Goal: Check status: Check status

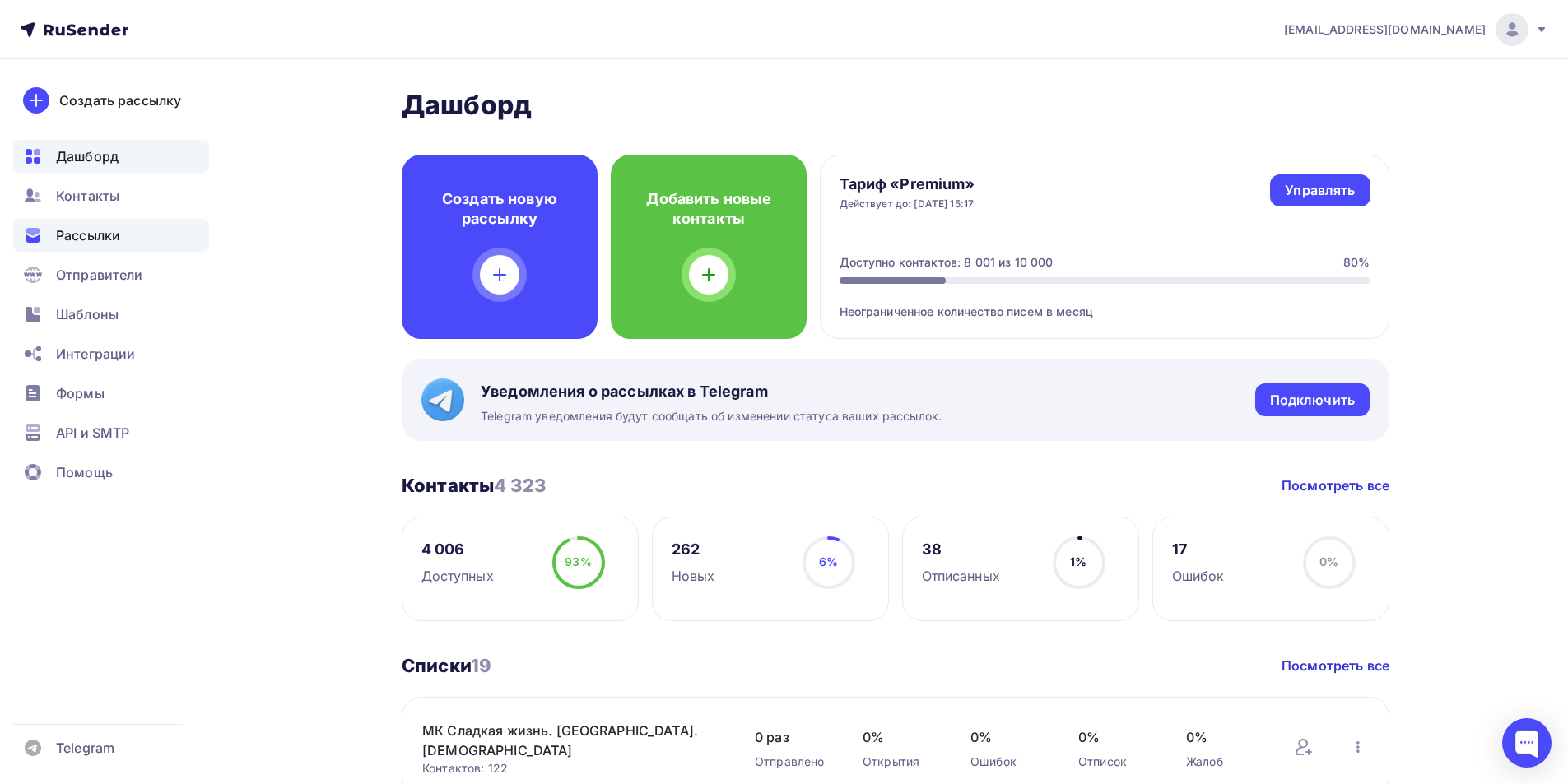
click at [125, 232] on div "Рассылки" at bounding box center [111, 234] width 196 height 32
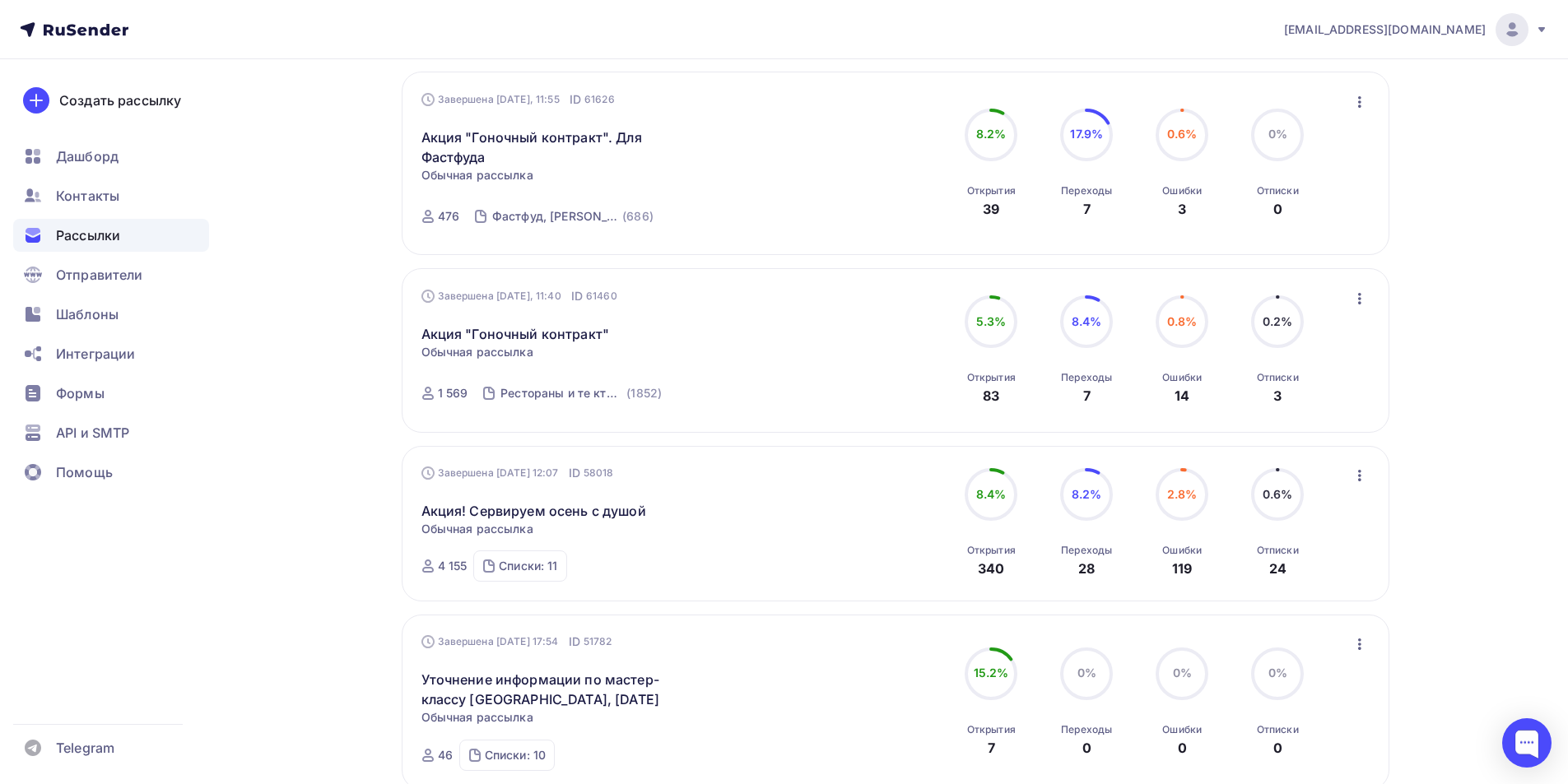
scroll to position [247, 0]
click at [119, 318] on div "Шаблоны" at bounding box center [111, 313] width 196 height 32
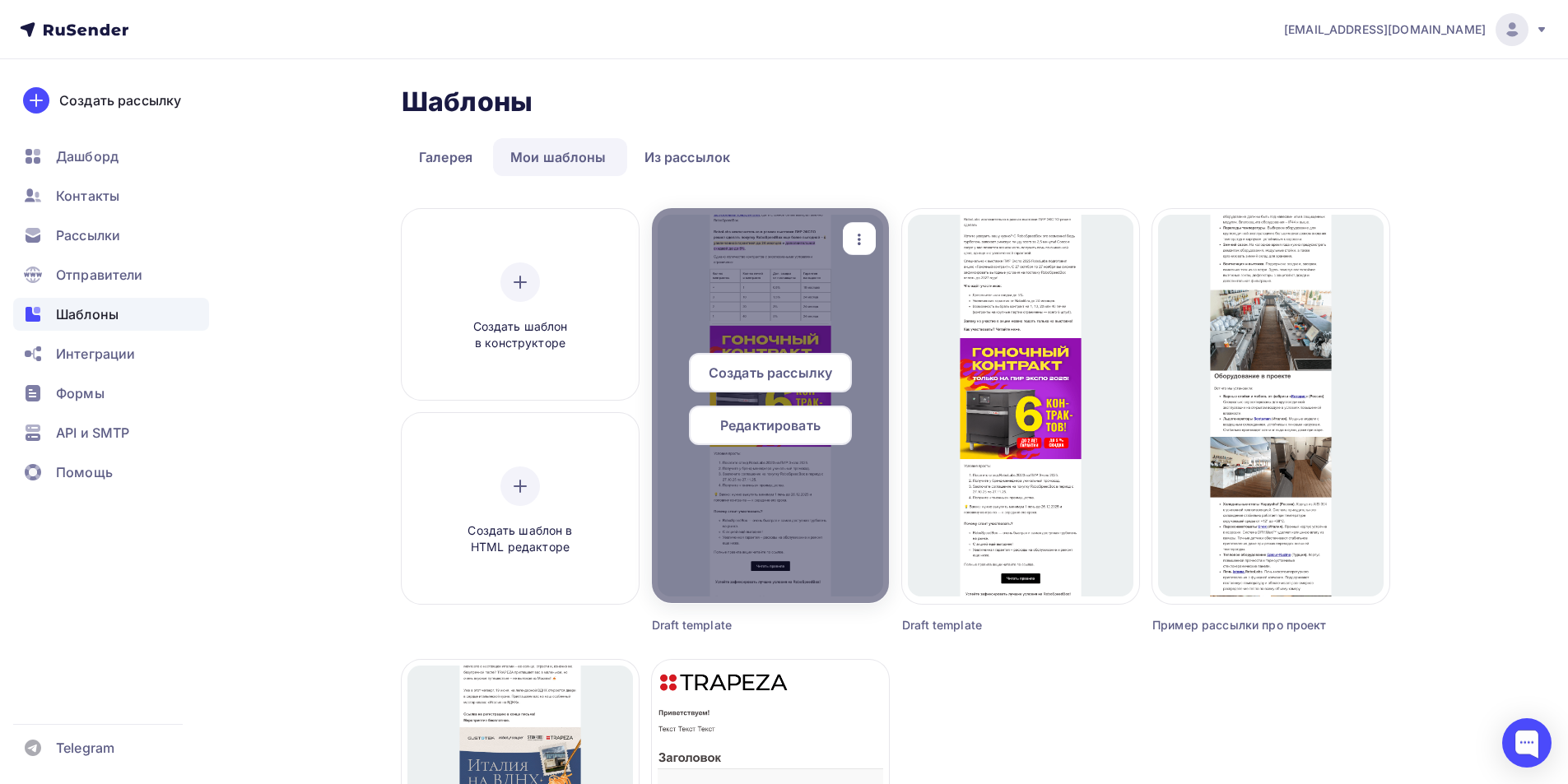
click at [850, 478] on div at bounding box center [770, 406] width 237 height 395
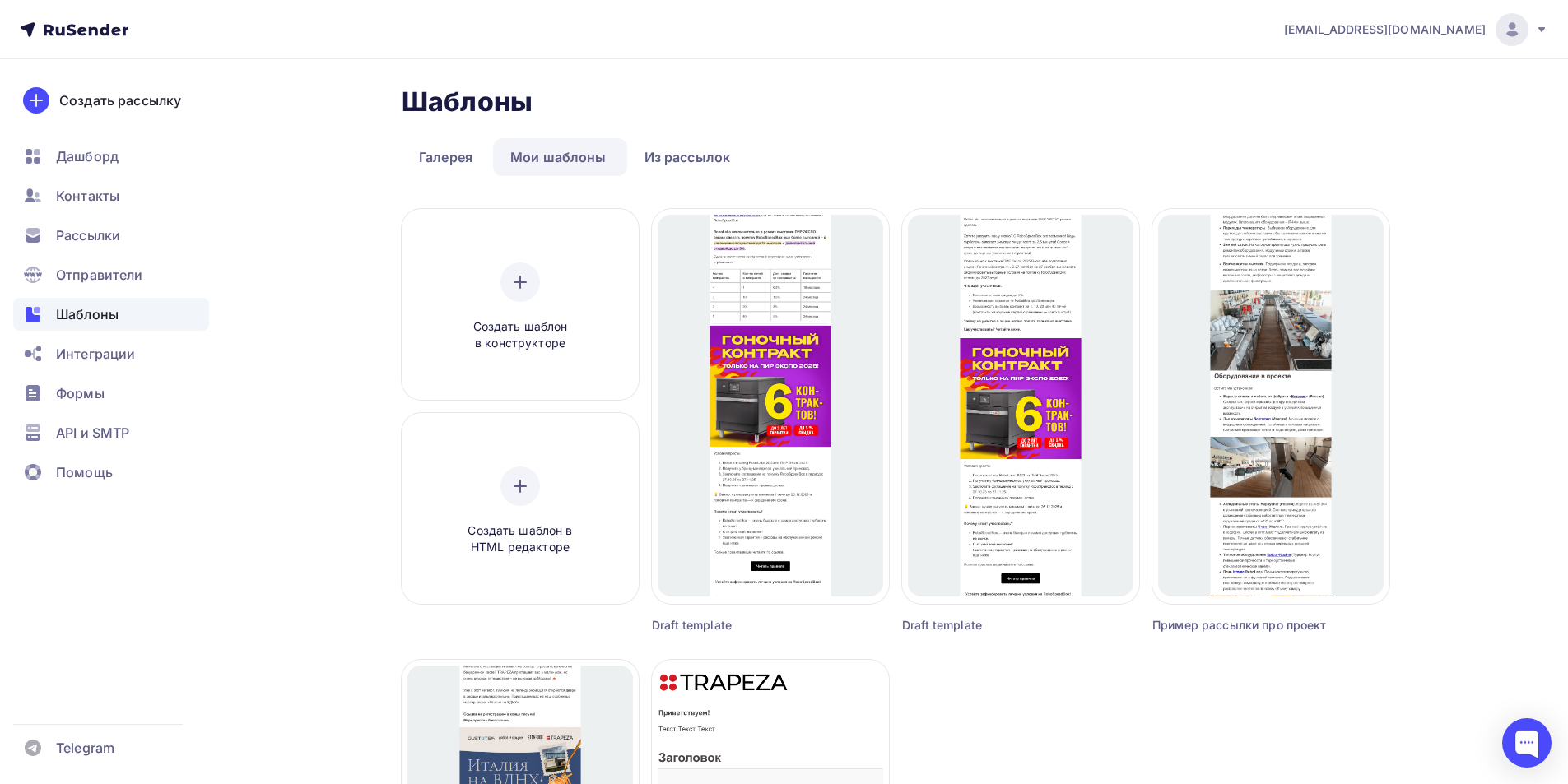
click at [708, 633] on div "Draft template" at bounding box center [740, 625] width 177 height 17
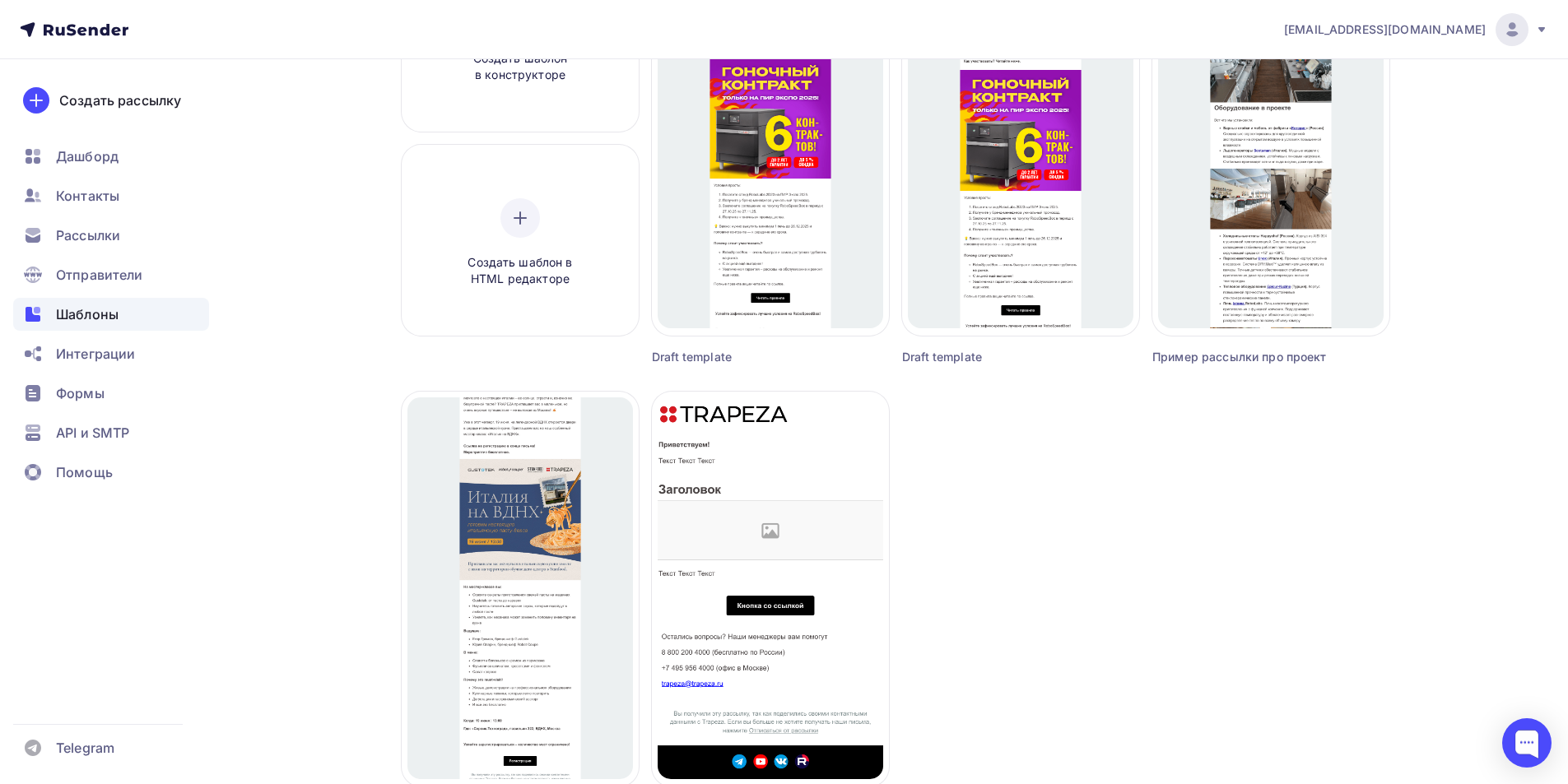
scroll to position [83, 0]
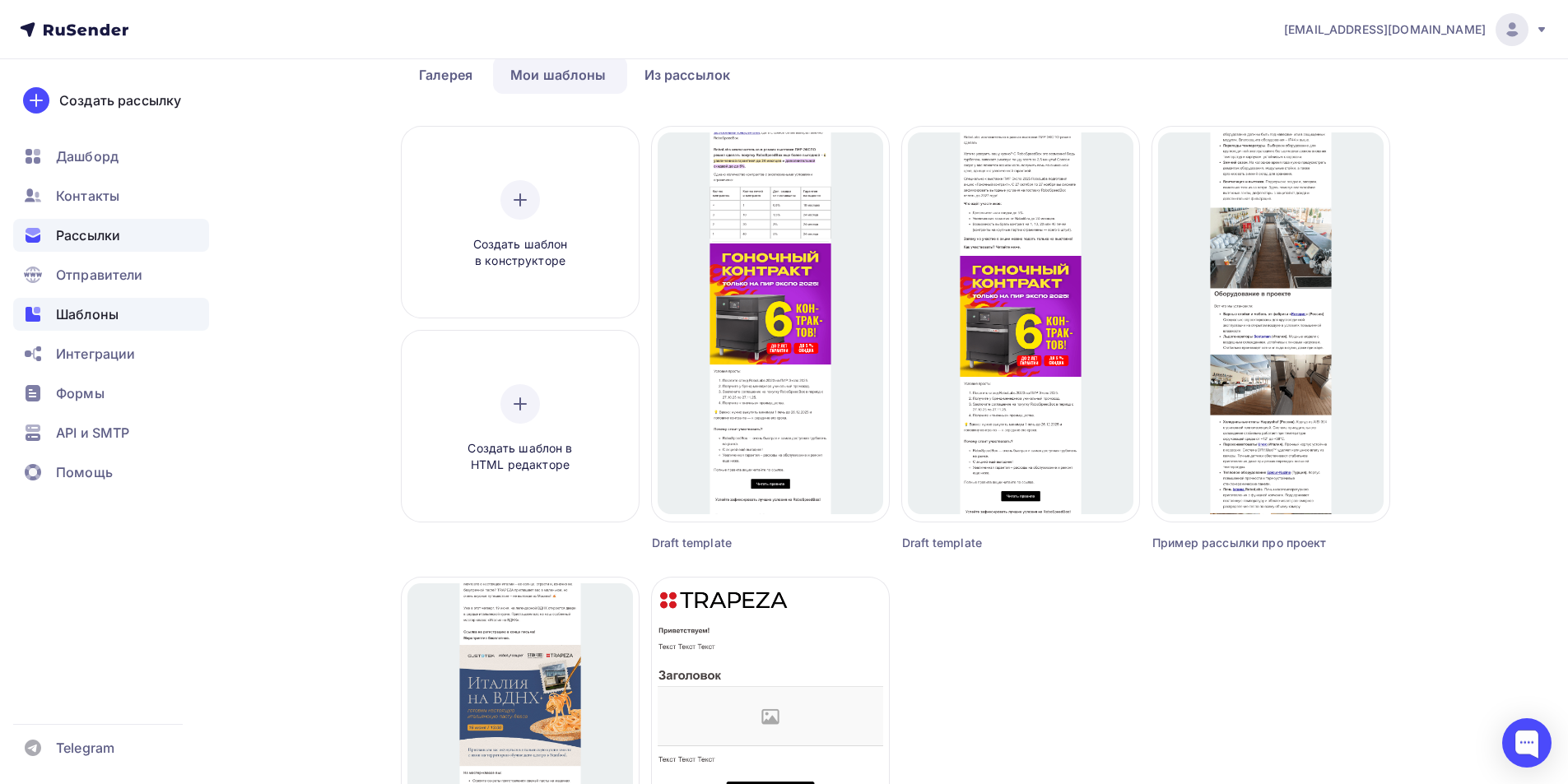
click at [94, 232] on span "Рассылки" at bounding box center [88, 235] width 64 height 19
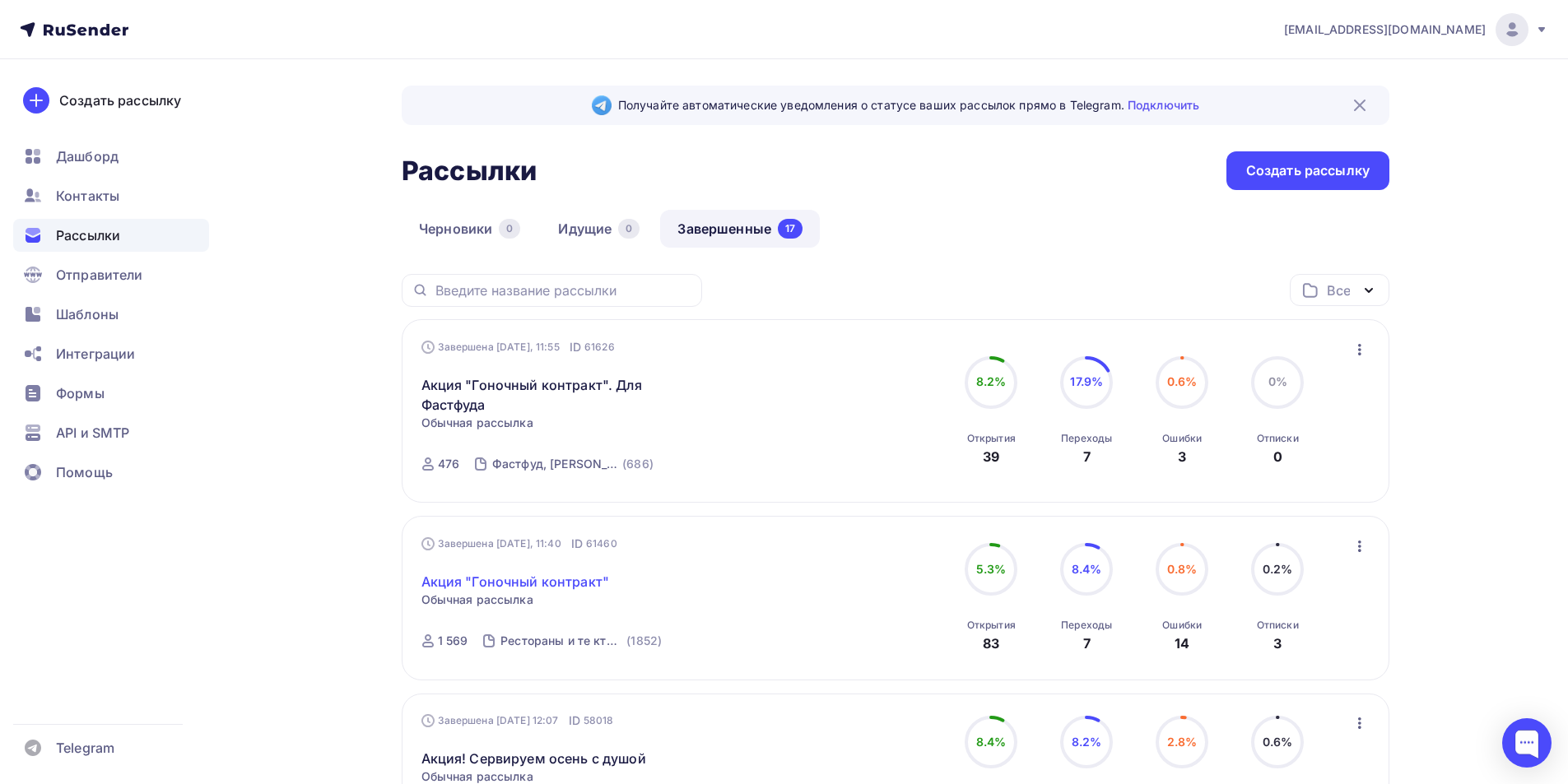
click at [517, 586] on link "Акция "Гоночный контракт"" at bounding box center [515, 581] width 189 height 19
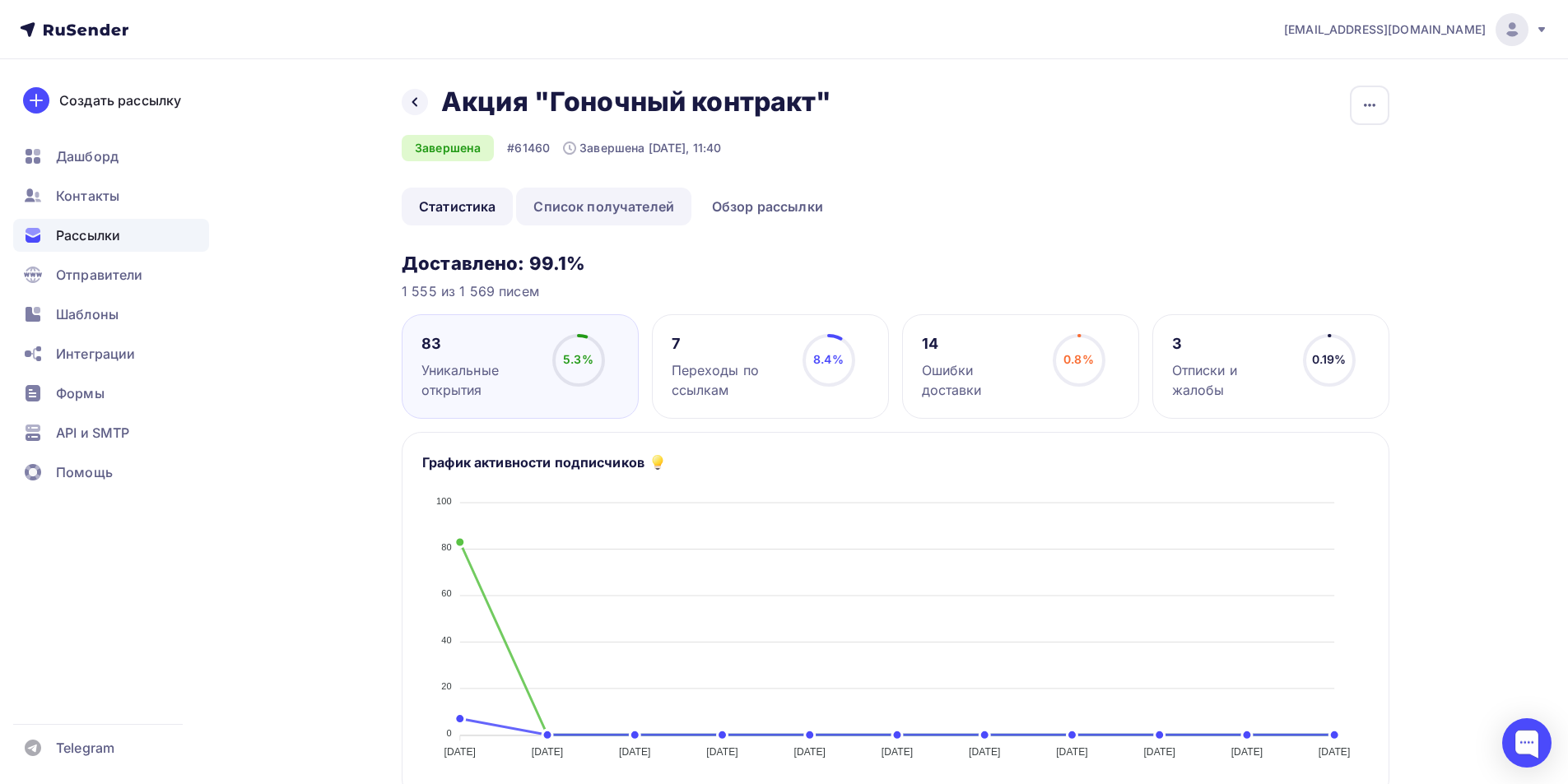
click at [565, 191] on link "Список получателей" at bounding box center [604, 206] width 176 height 38
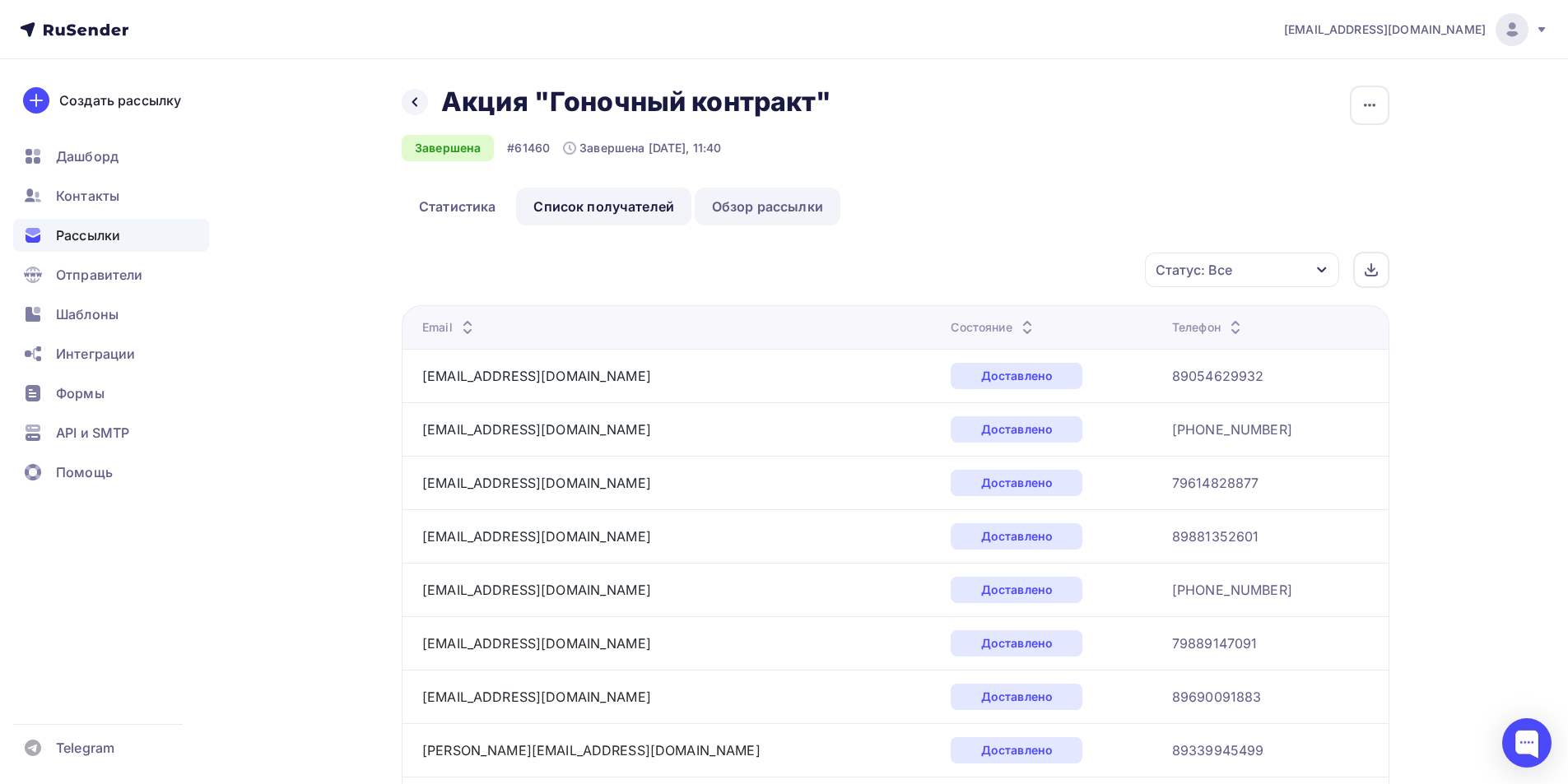
click at [734, 191] on link "Обзор рассылки" at bounding box center [767, 206] width 146 height 38
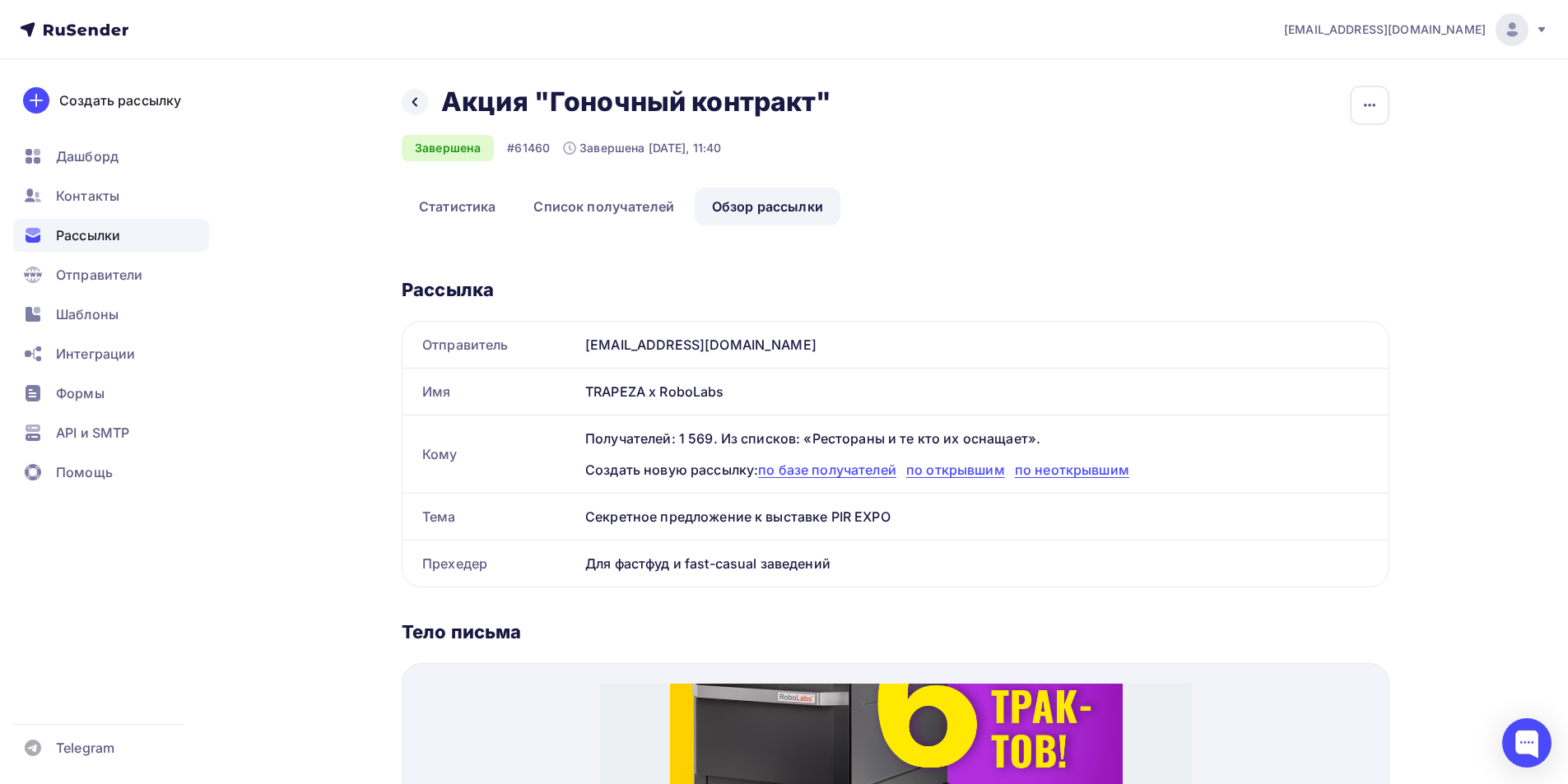
click at [109, 224] on div "Рассылки" at bounding box center [111, 234] width 196 height 32
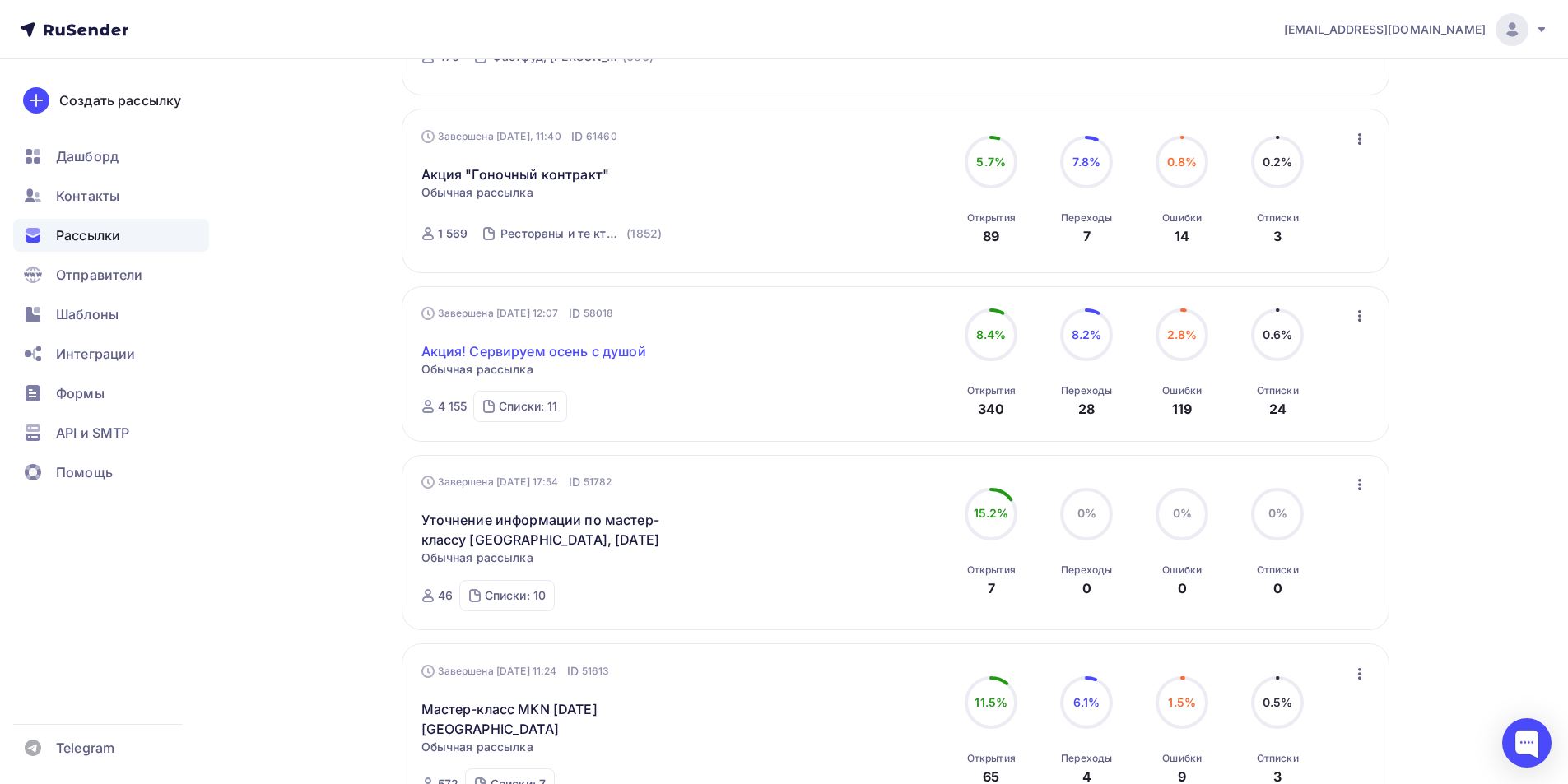
scroll to position [658, 0]
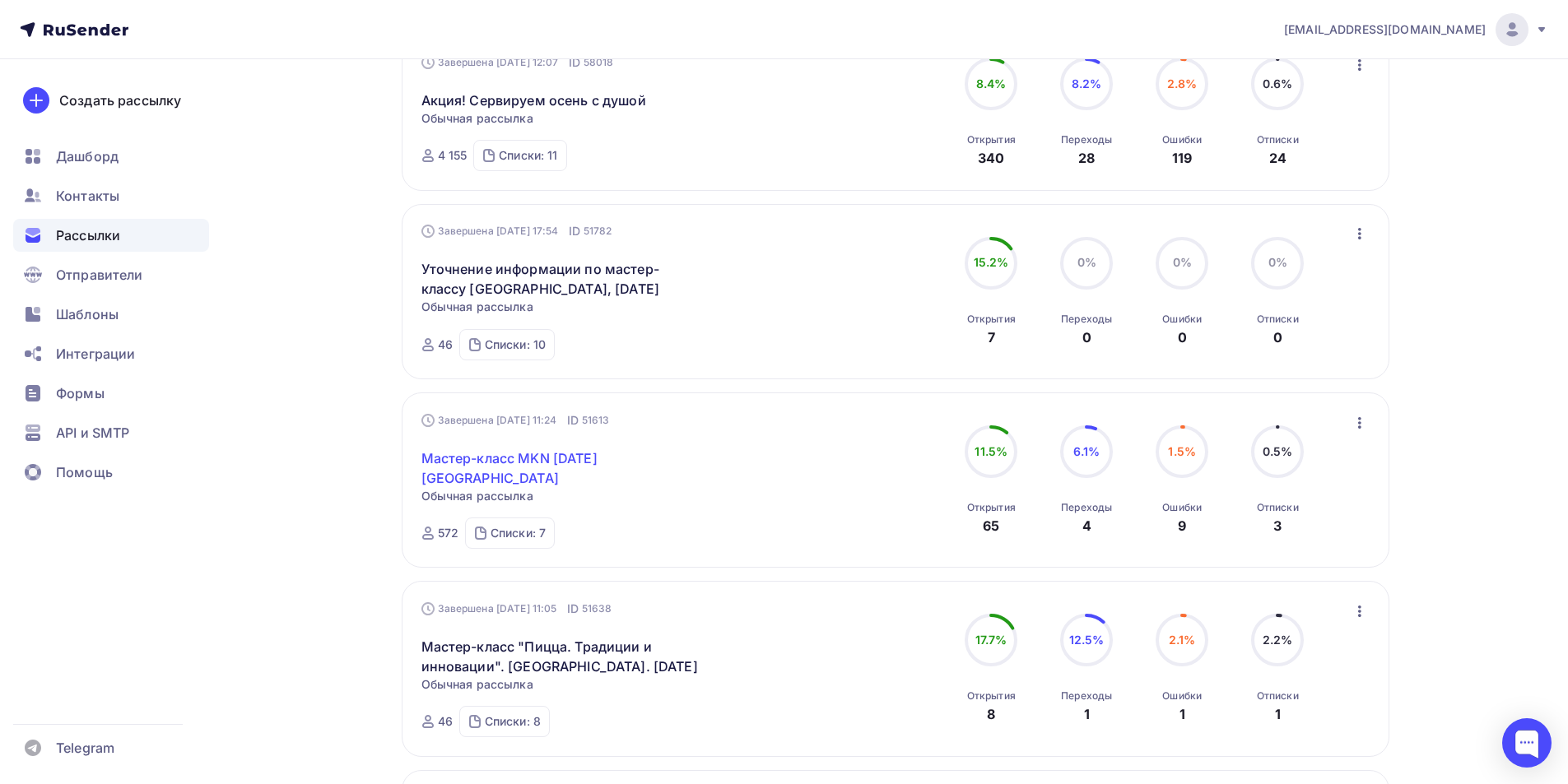
click at [543, 457] on link "Мастер-класс MKN [DATE] [GEOGRAPHIC_DATA]" at bounding box center [562, 468] width 282 height 40
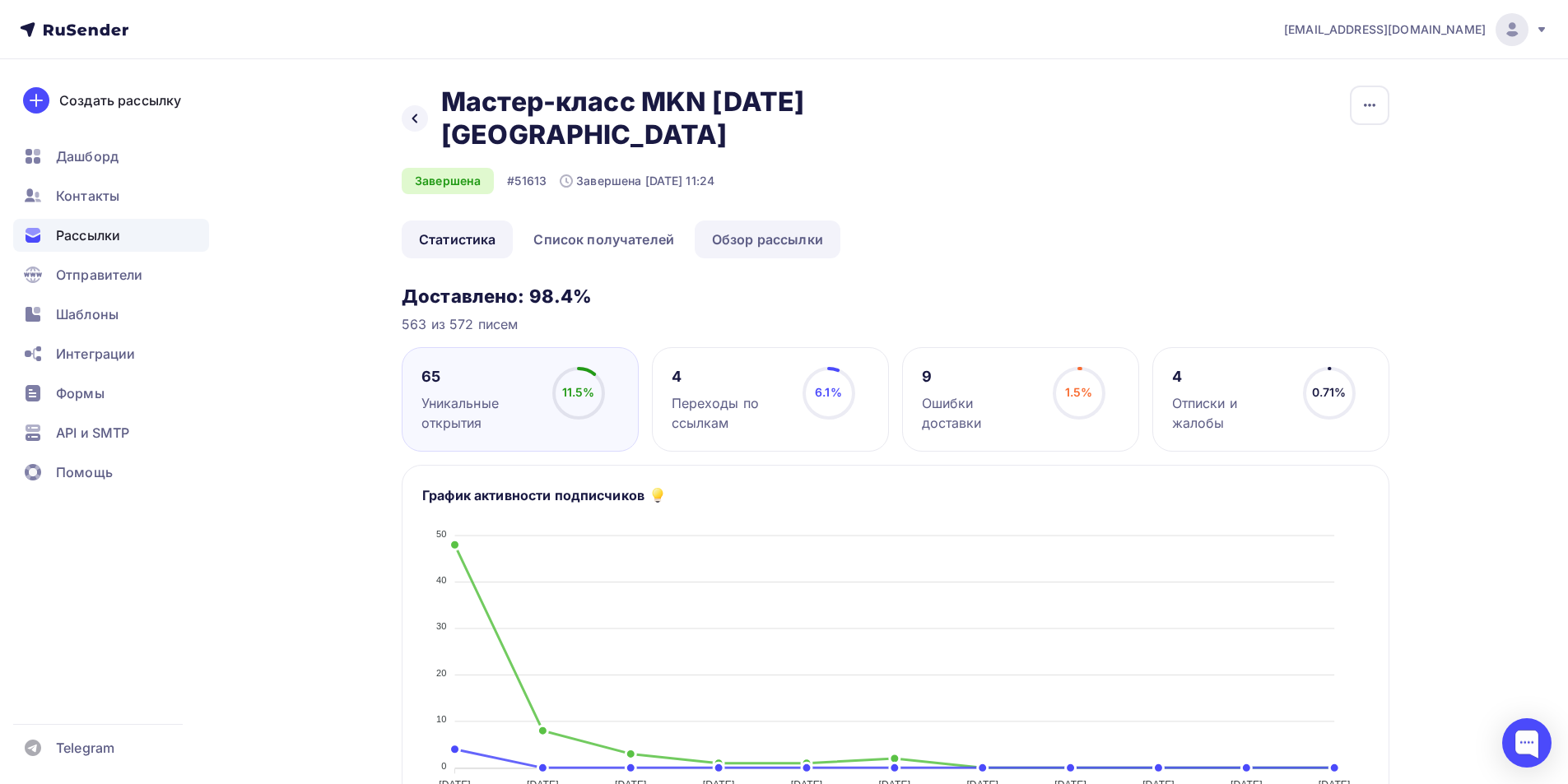
click at [737, 220] on link "Обзор рассылки" at bounding box center [767, 239] width 146 height 38
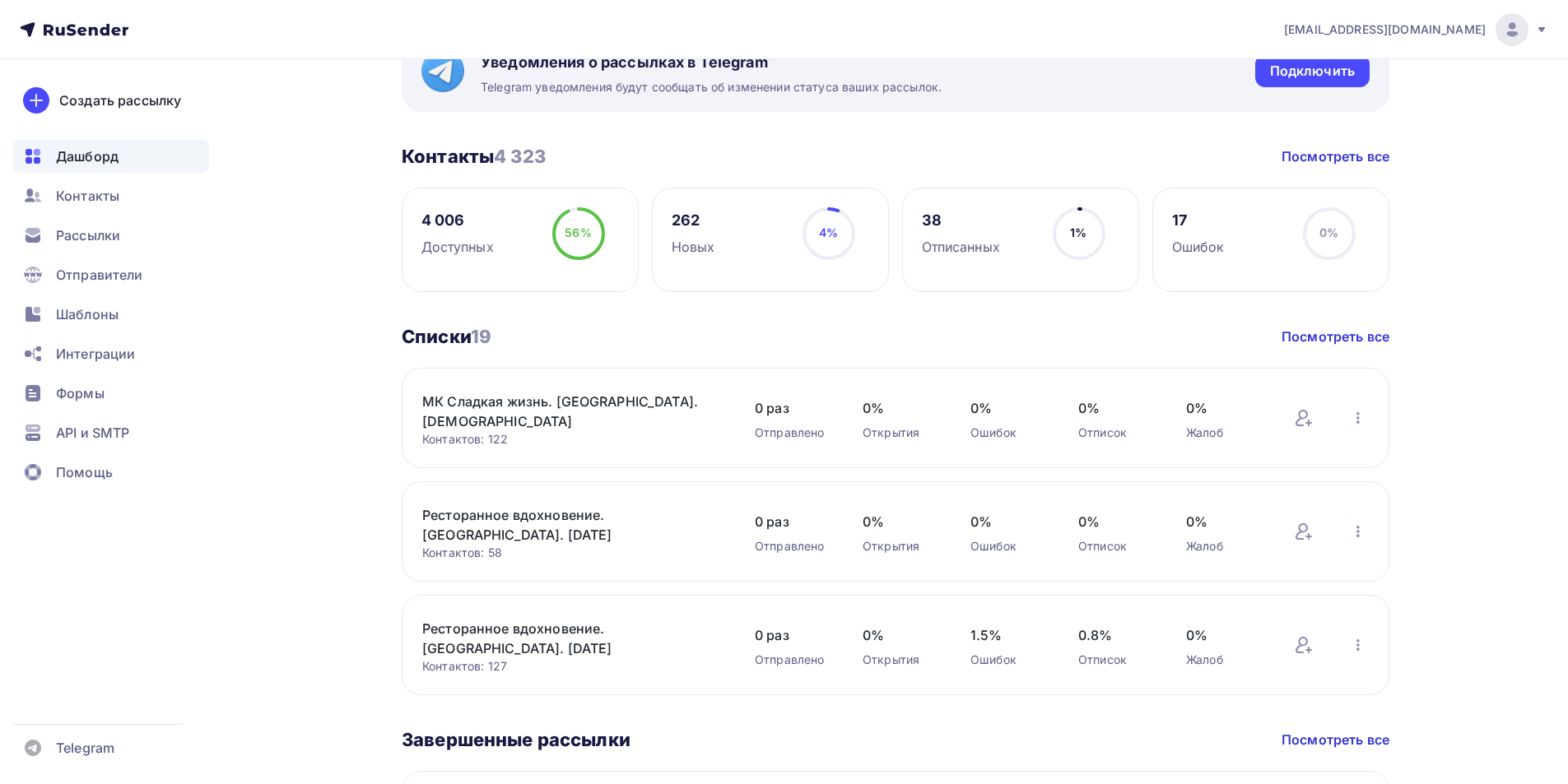
scroll to position [329, 0]
click at [85, 238] on span "Рассылки" at bounding box center [88, 235] width 64 height 19
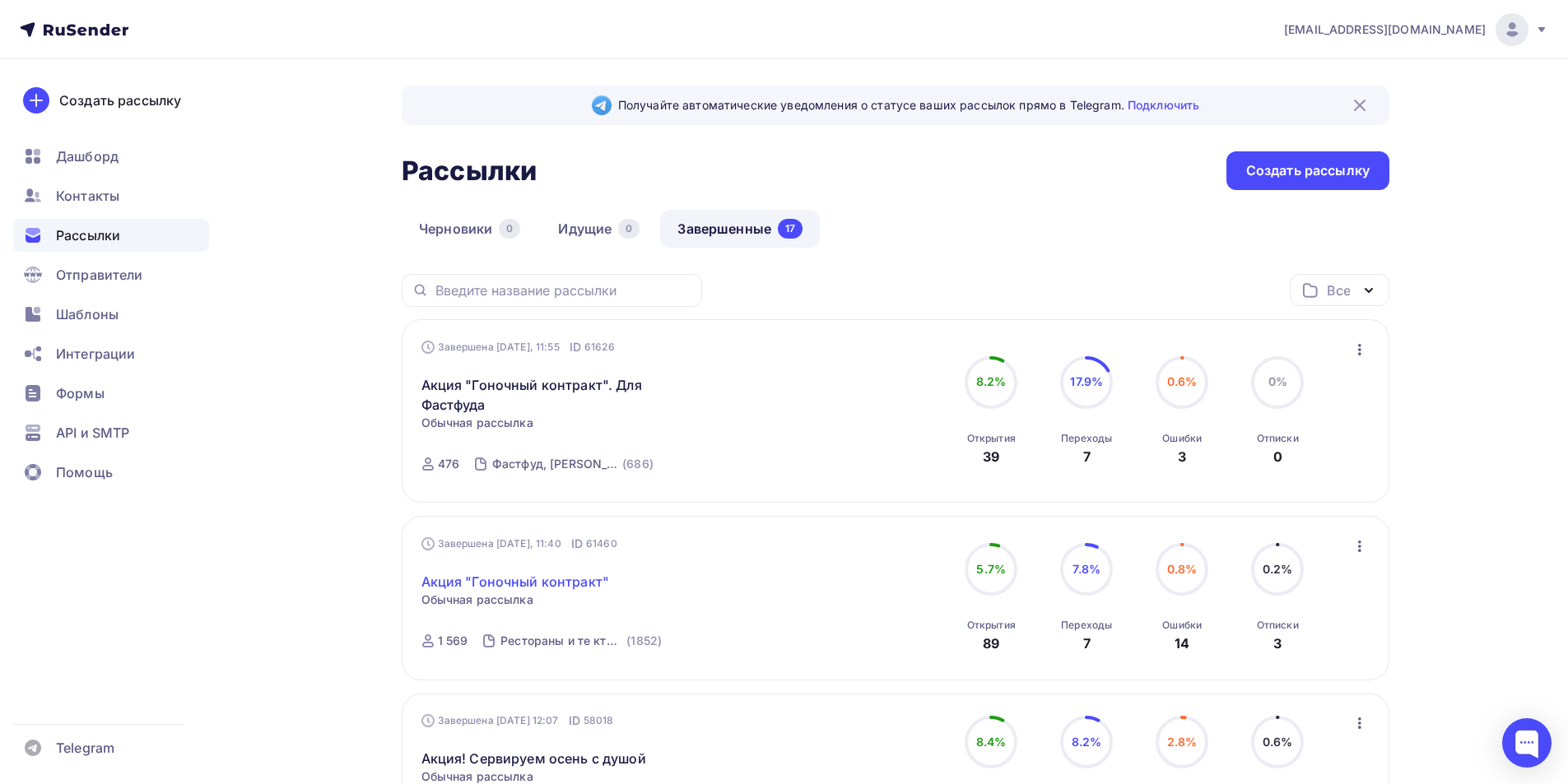
click at [494, 586] on link "Акция "Гоночный контракт"" at bounding box center [515, 581] width 189 height 19
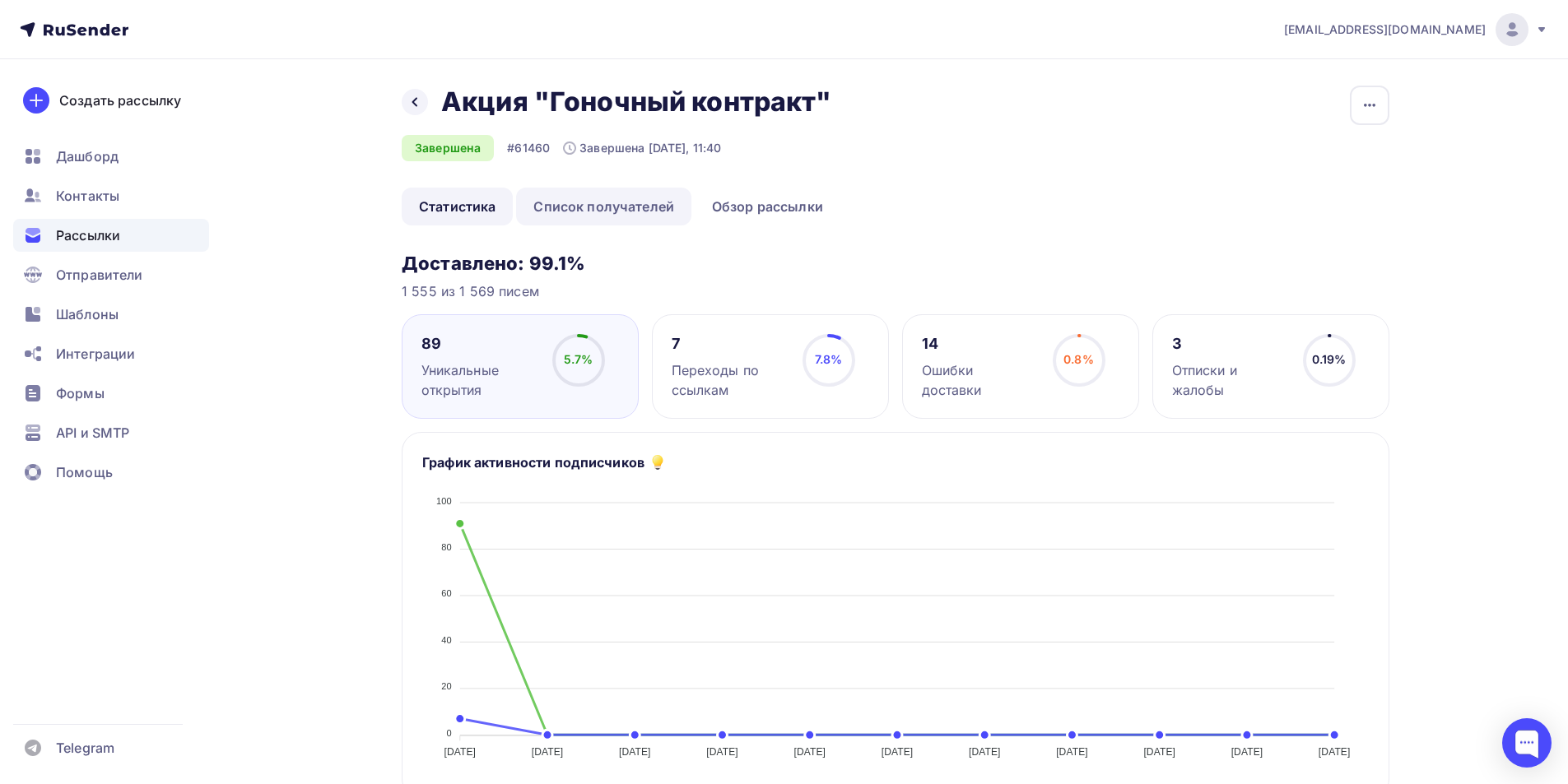
click at [614, 213] on link "Список получателей" at bounding box center [604, 206] width 176 height 38
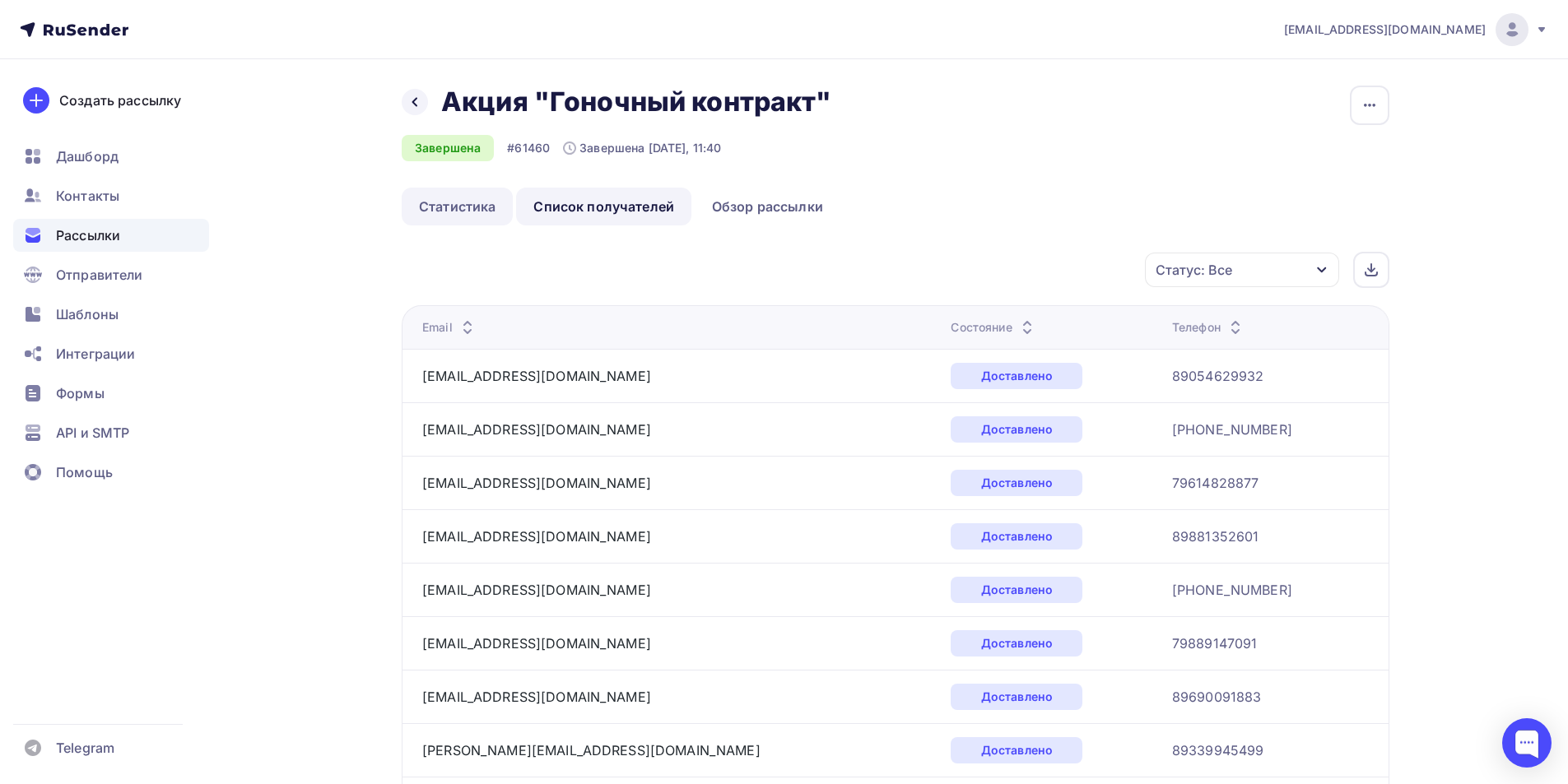
click at [457, 202] on link "Статистика" at bounding box center [457, 206] width 111 height 38
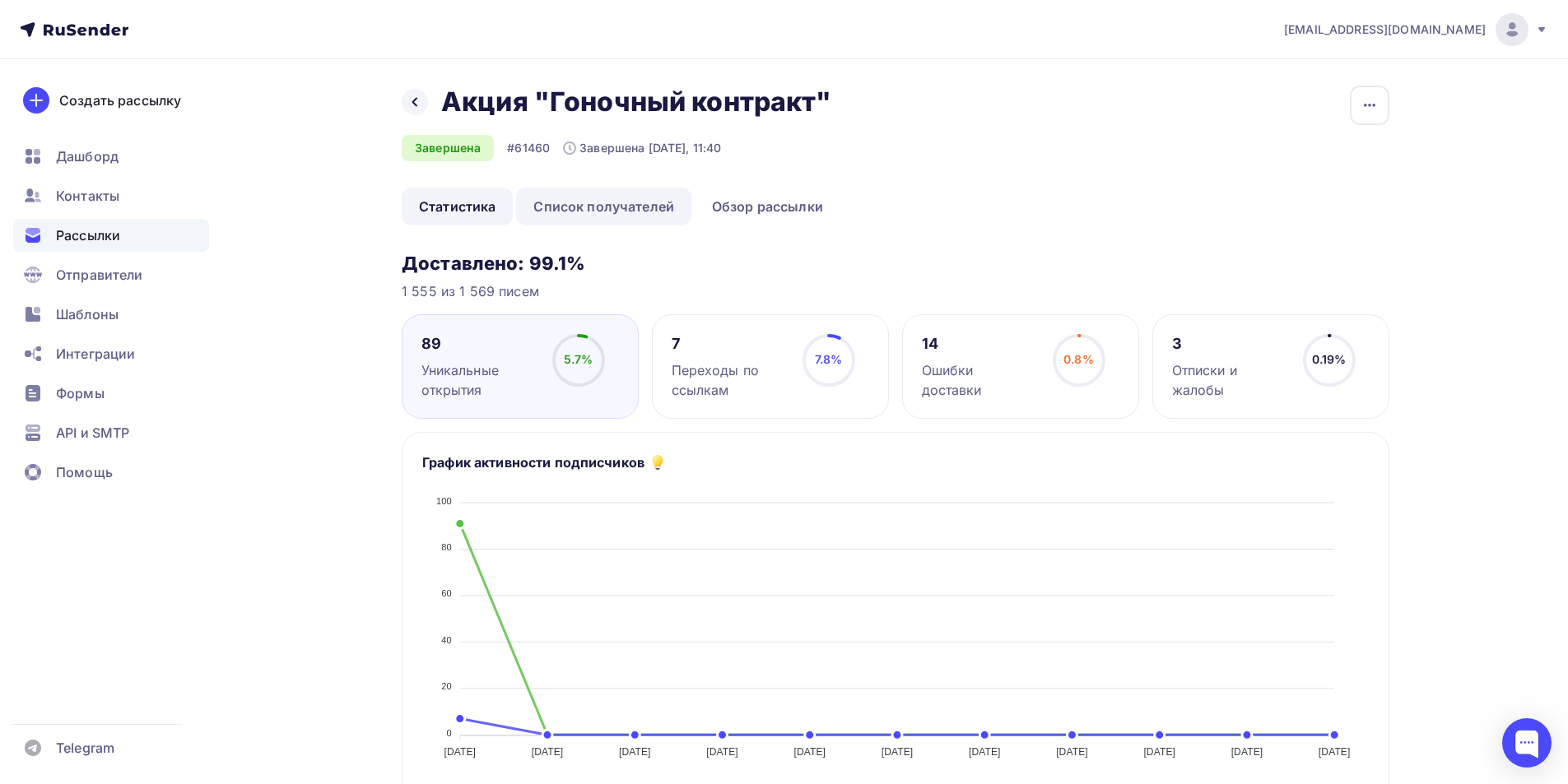
click at [595, 208] on link "Список получателей" at bounding box center [604, 206] width 176 height 38
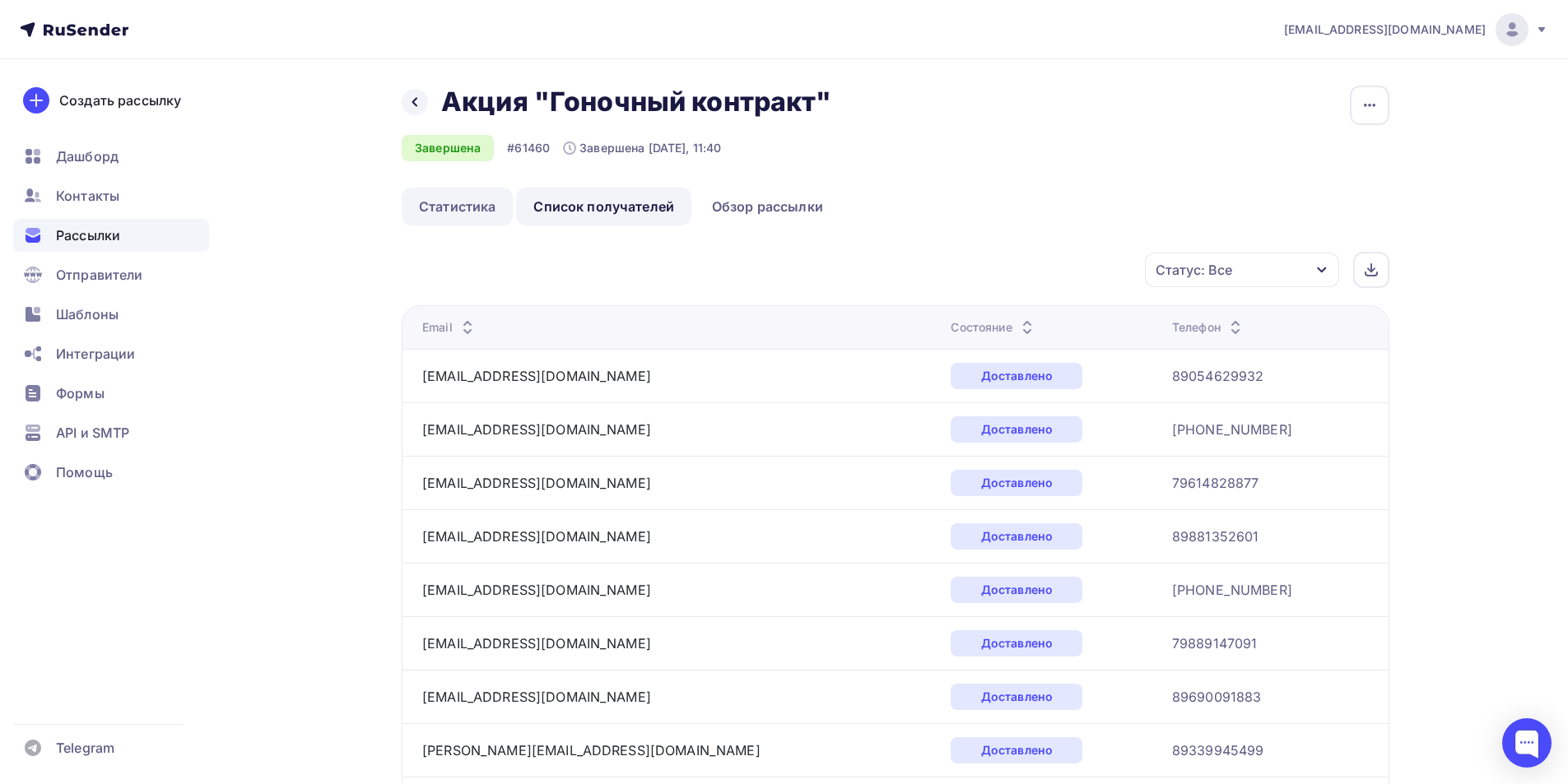
click at [427, 204] on link "Статистика" at bounding box center [457, 206] width 111 height 38
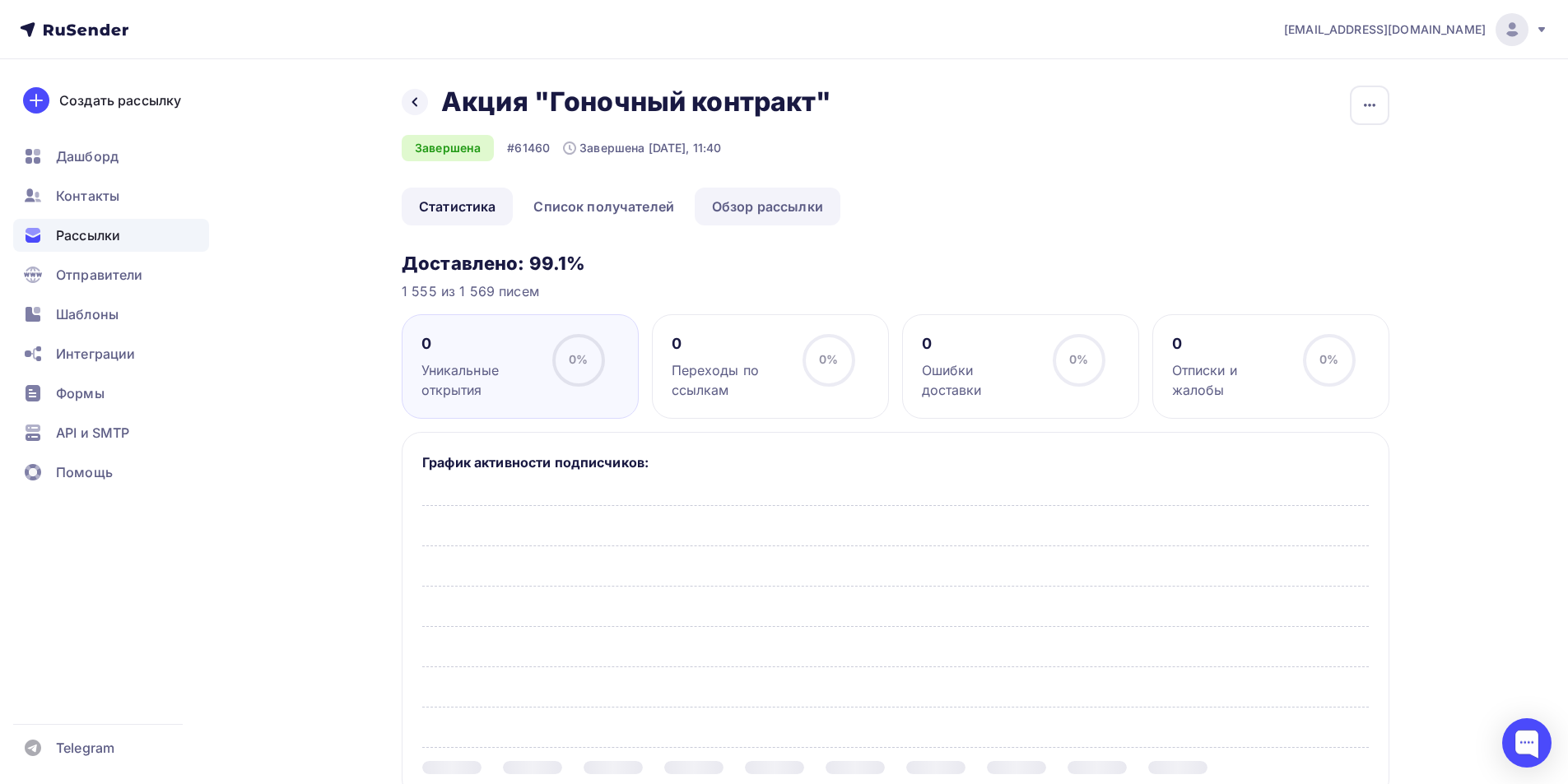
click at [733, 200] on link "Обзор рассылки" at bounding box center [767, 206] width 146 height 38
